Goal: Task Accomplishment & Management: Manage account settings

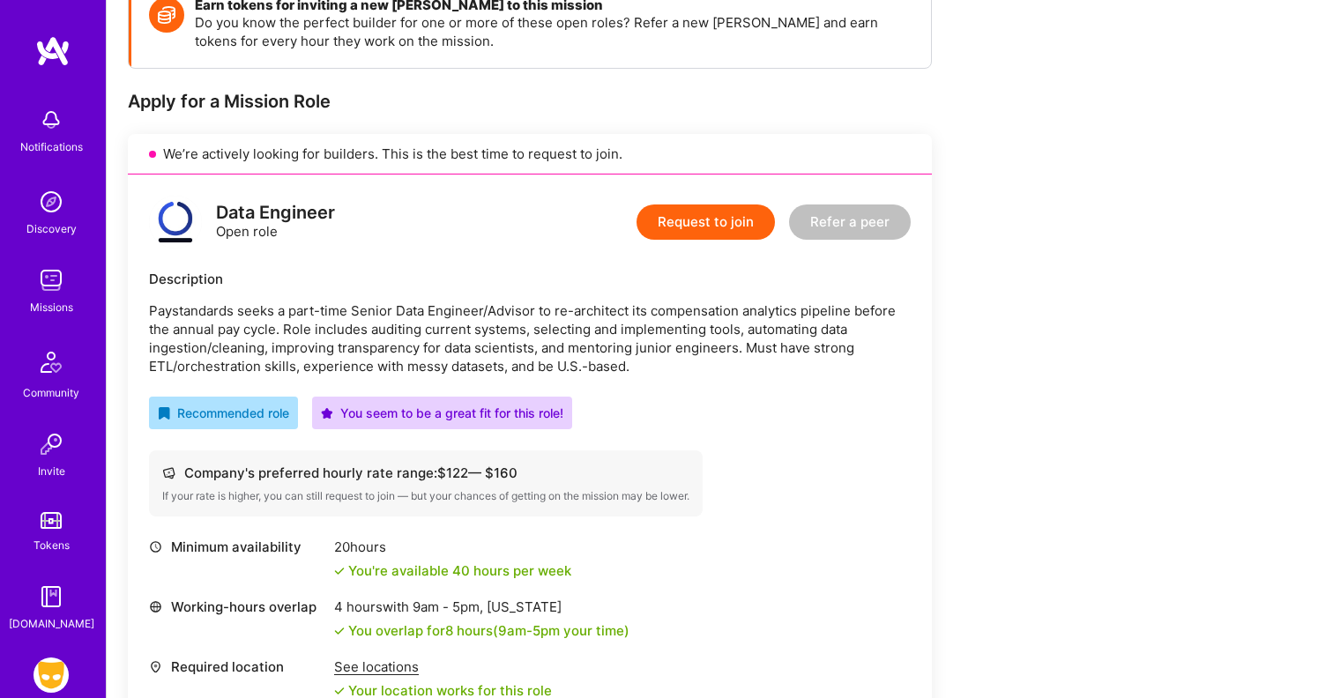
click at [407, 260] on div "Data Engineer Open role Request to join Refer a peer Description Paystandards s…" at bounding box center [530, 491] width 804 height 633
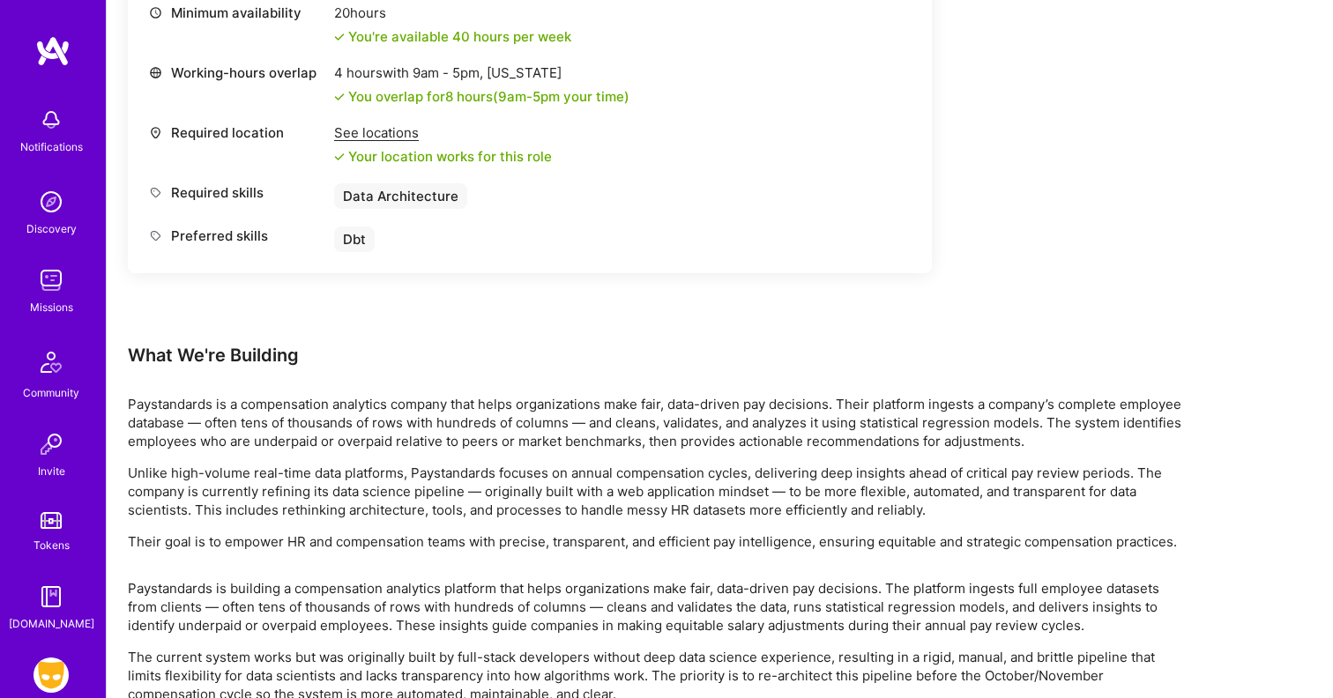
scroll to position [401, 0]
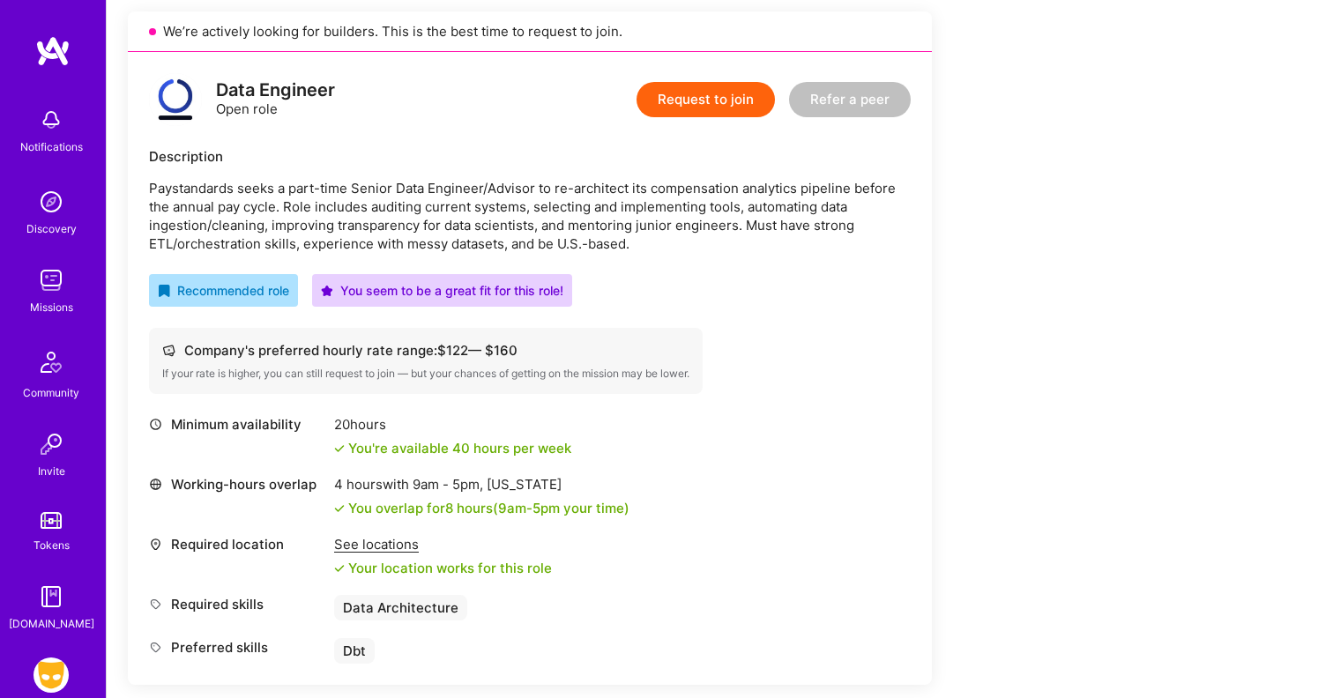
click at [50, 670] on img at bounding box center [51, 675] width 35 height 35
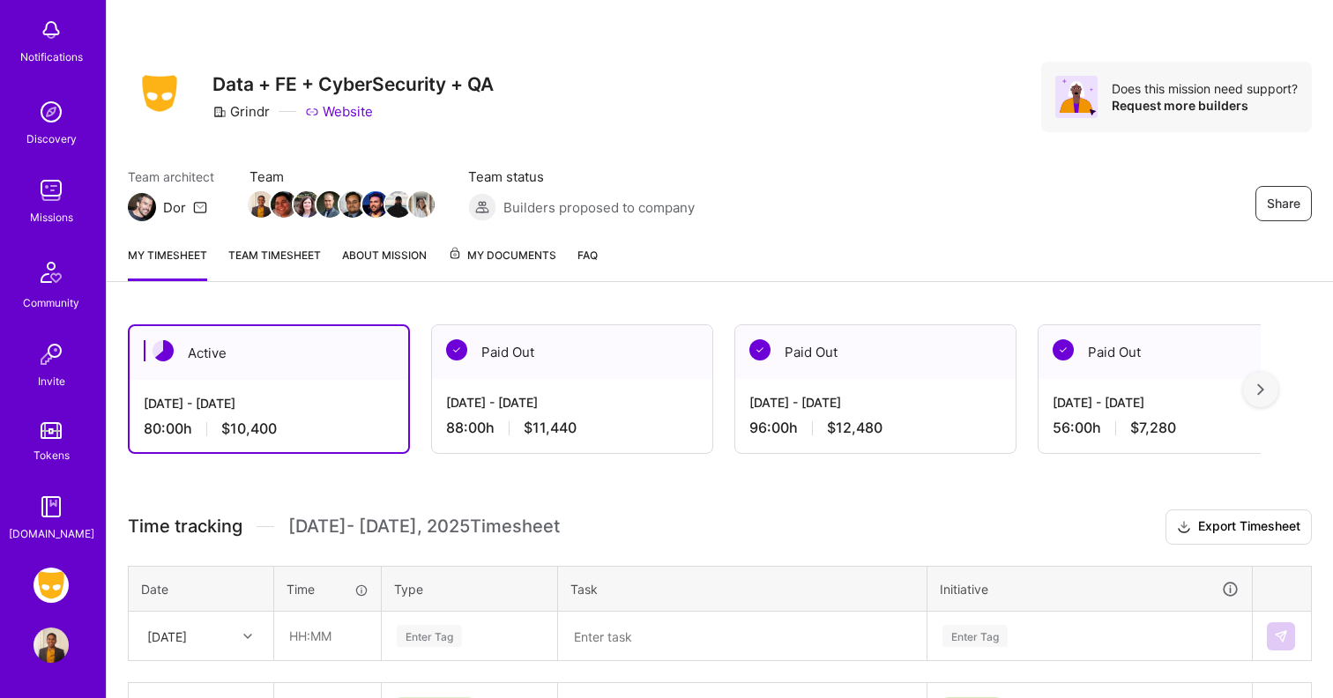
click at [53, 590] on img at bounding box center [51, 585] width 35 height 35
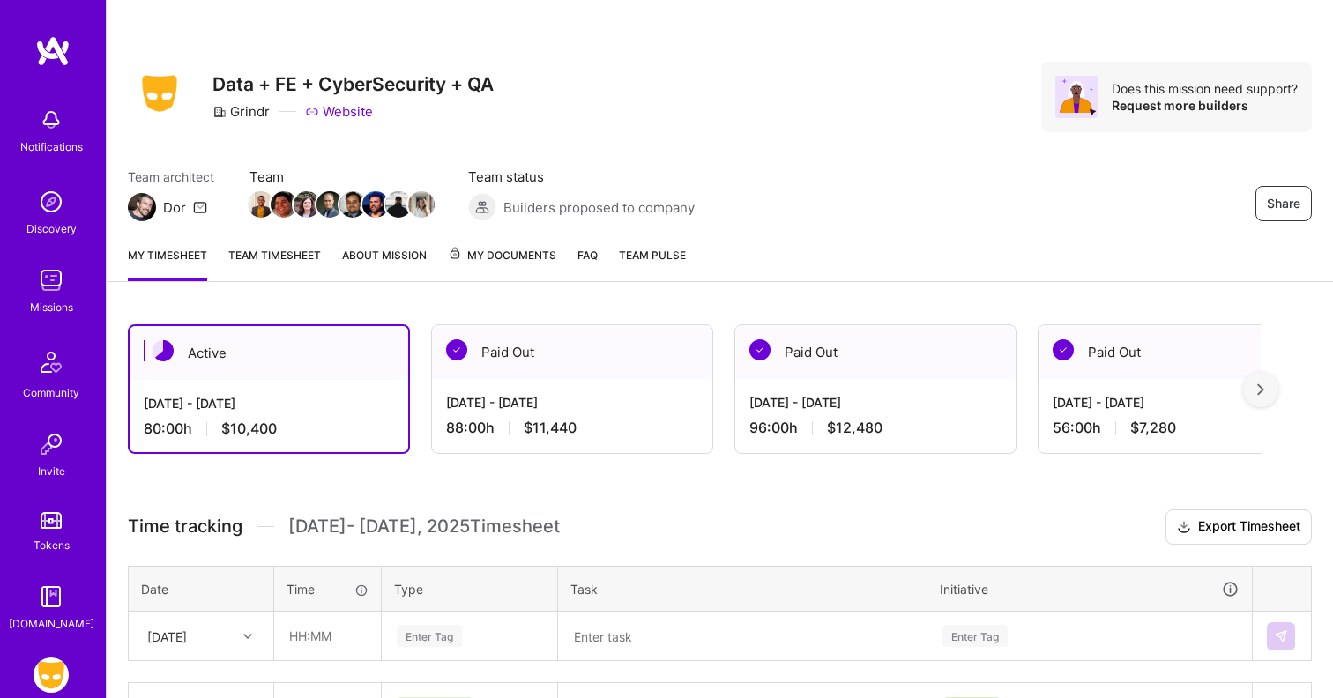
scroll to position [90, 0]
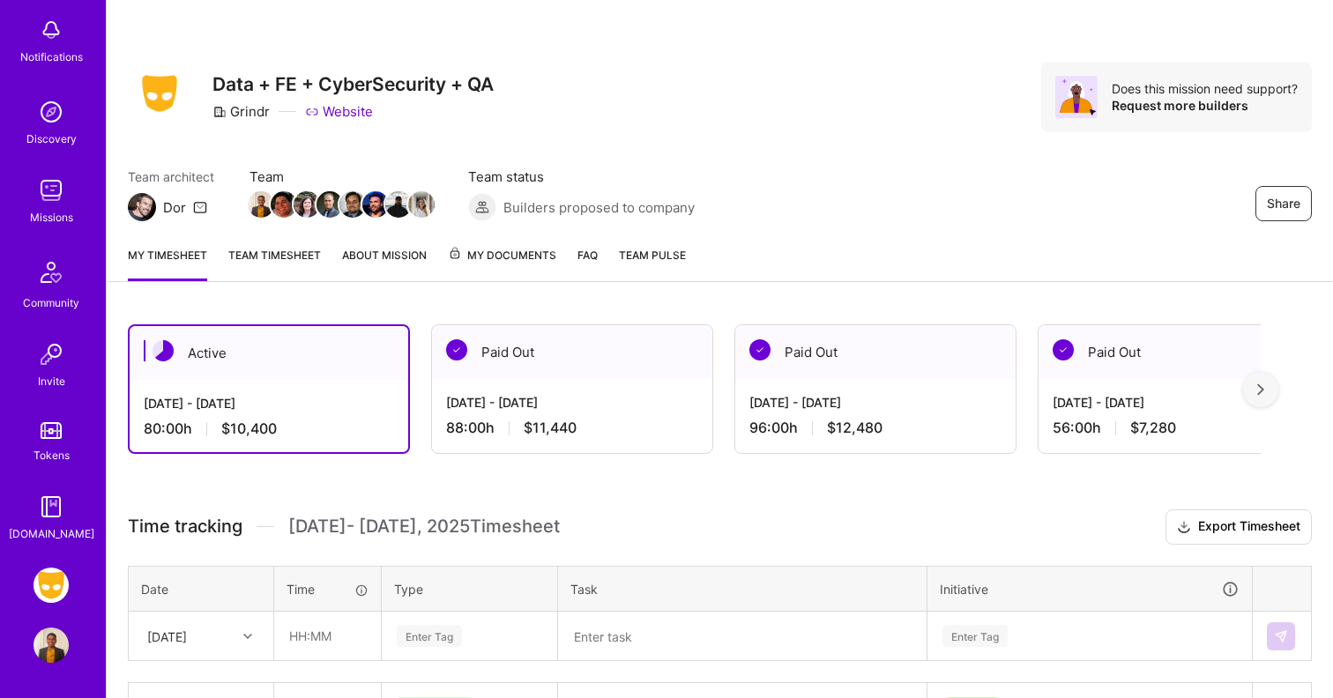
click at [54, 642] on img at bounding box center [51, 645] width 35 height 35
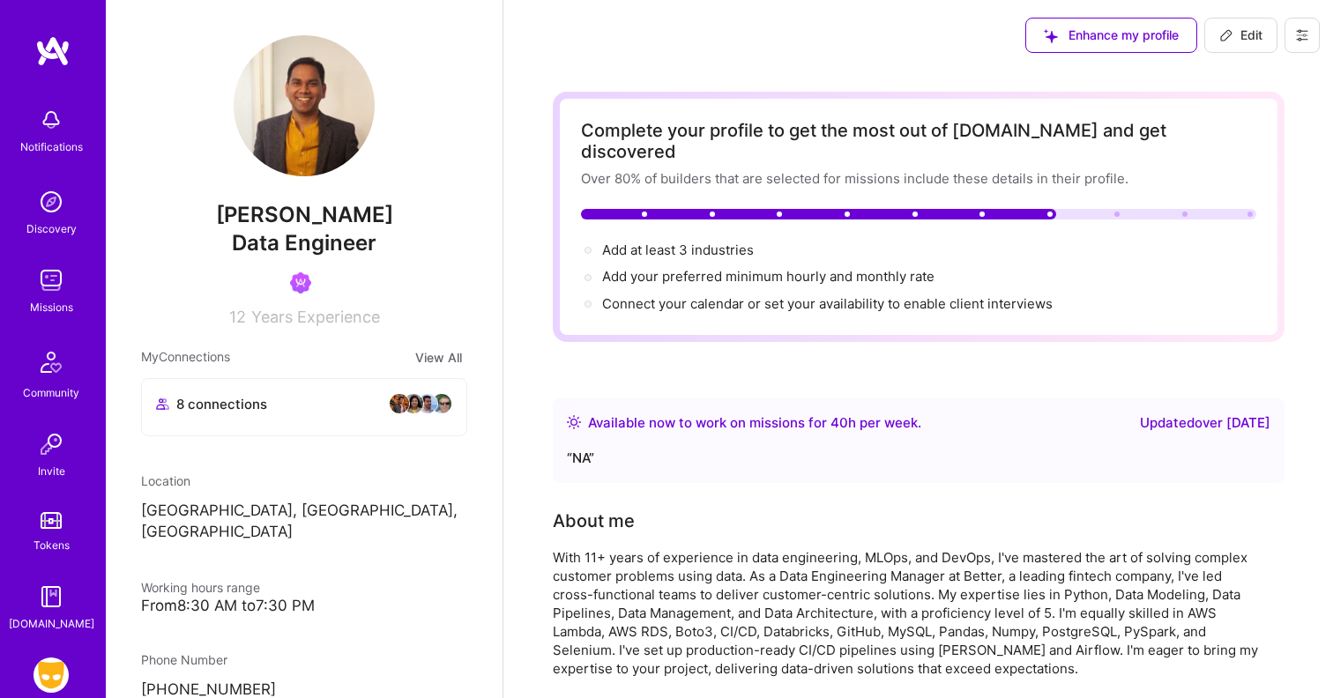
scroll to position [90, 0]
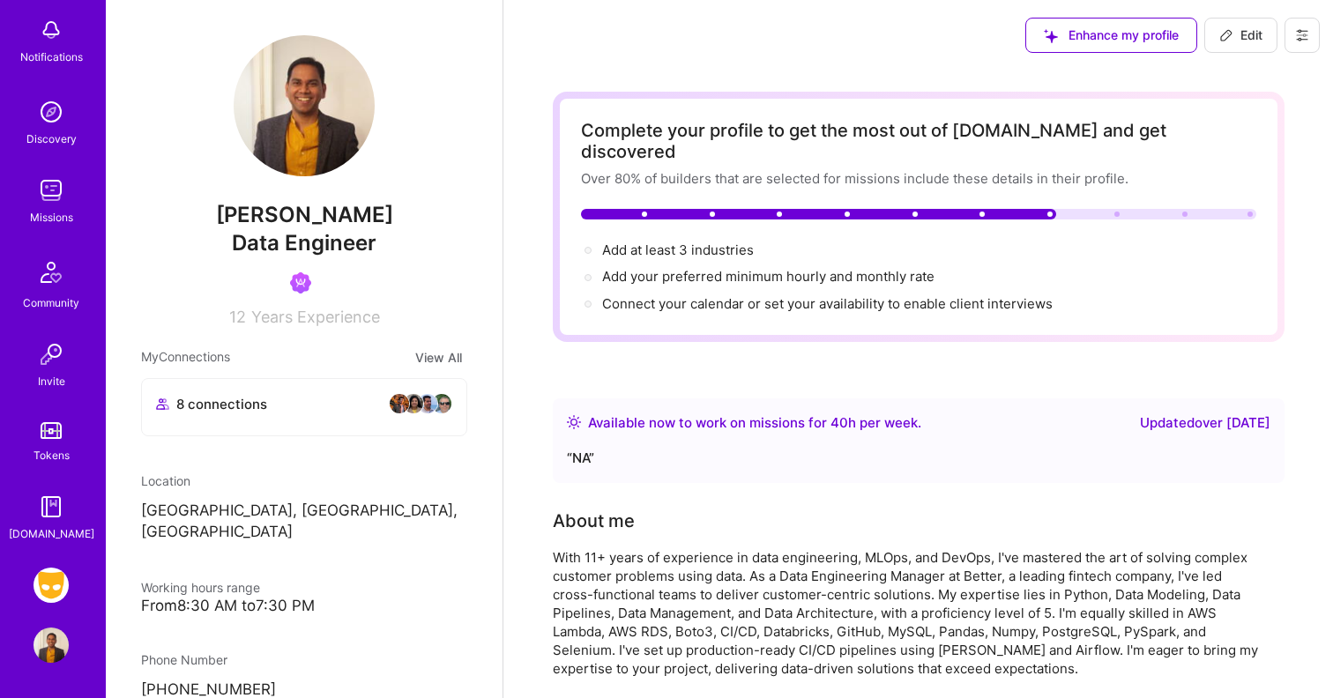
click at [56, 588] on img at bounding box center [51, 585] width 35 height 35
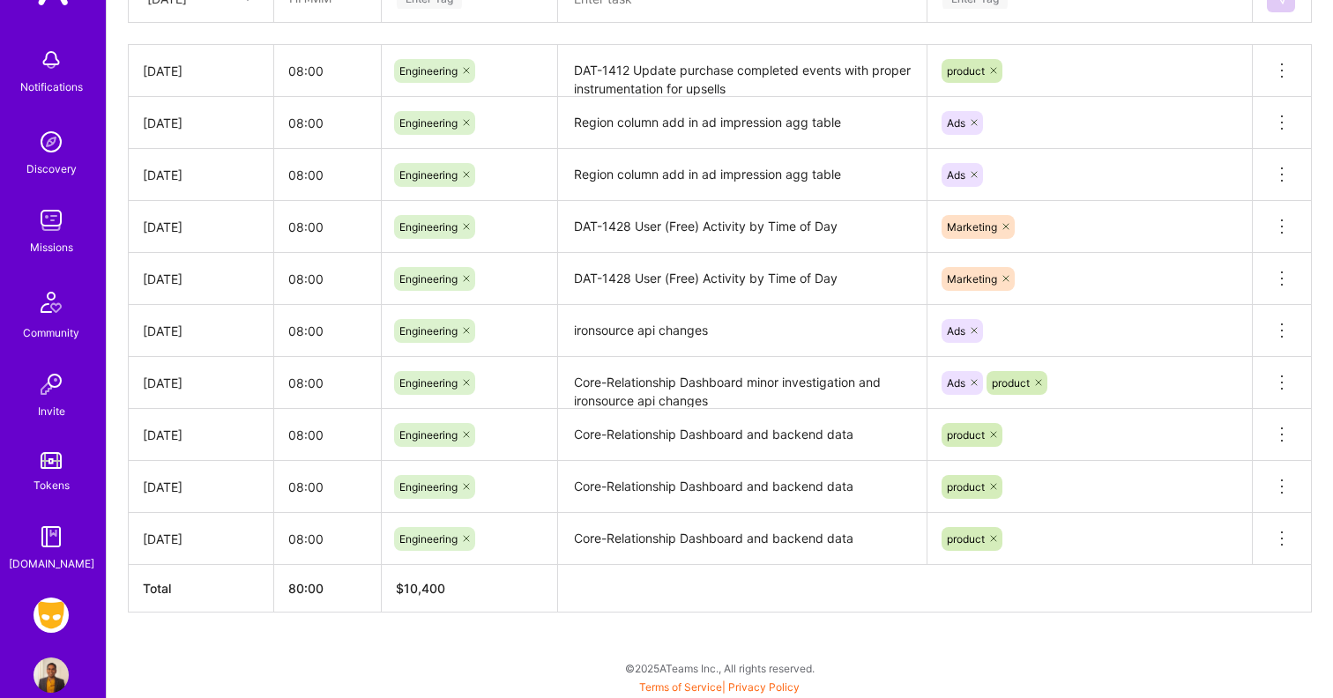
scroll to position [90, 0]
